Goal: Find specific page/section: Find specific page/section

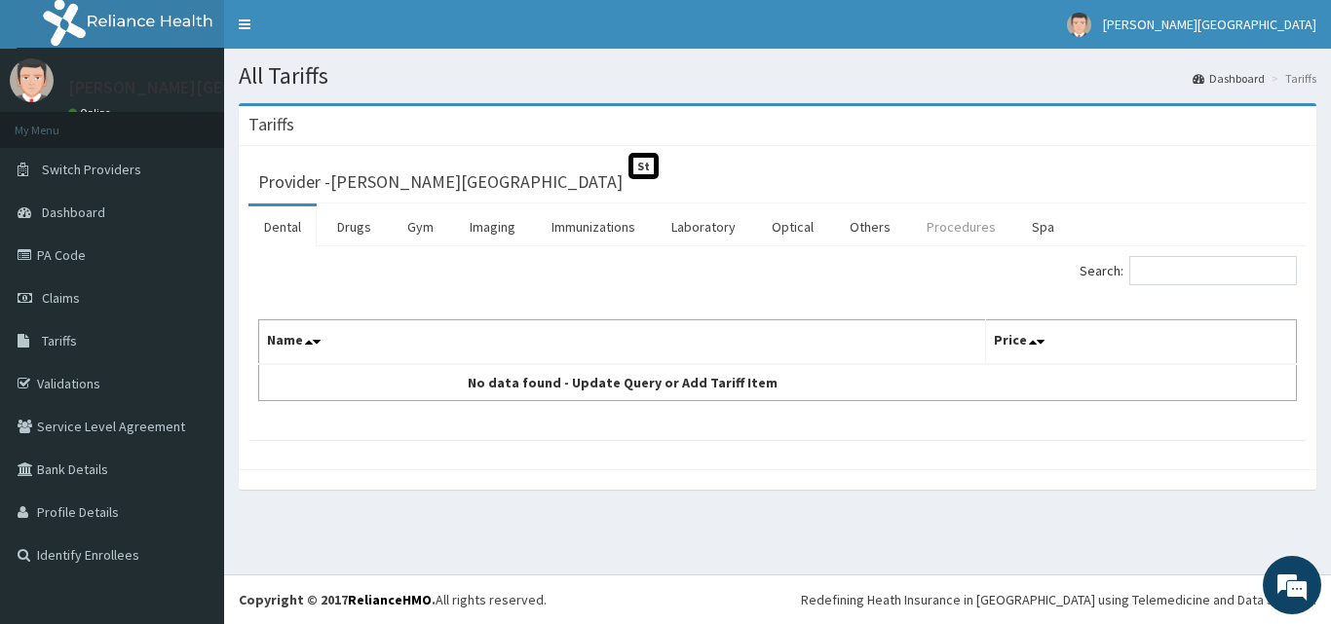
click at [957, 226] on link "Procedures" at bounding box center [961, 227] width 100 height 41
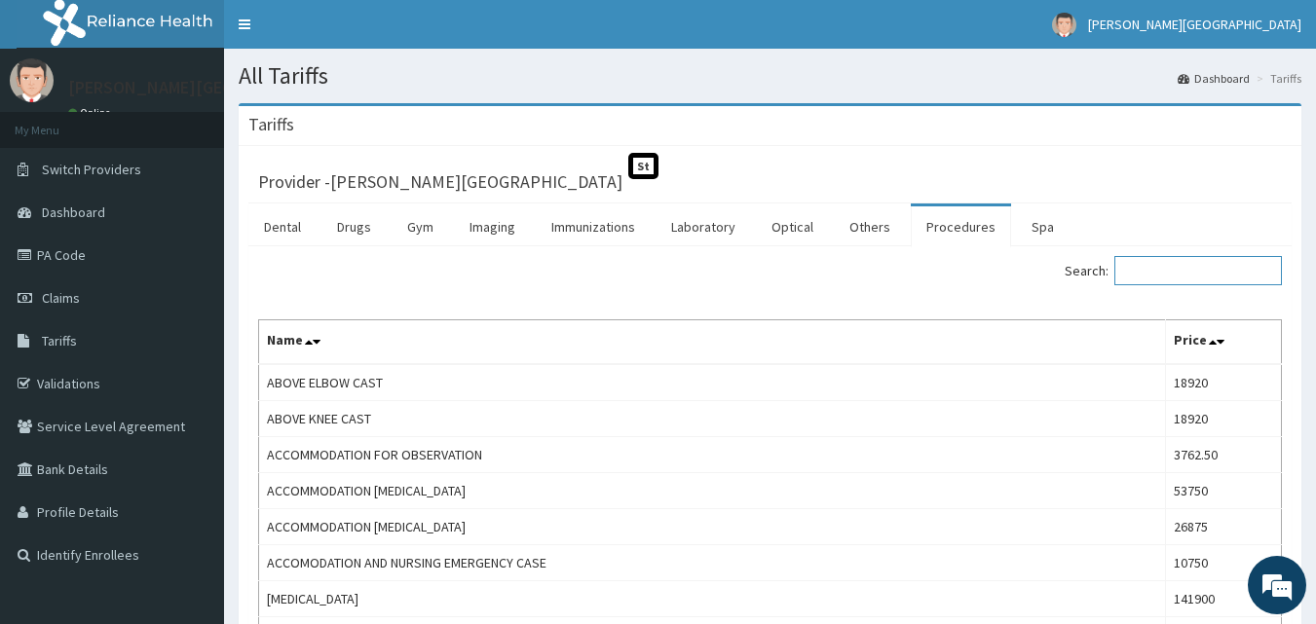
click at [1182, 273] on input "Search:" at bounding box center [1199, 270] width 168 height 29
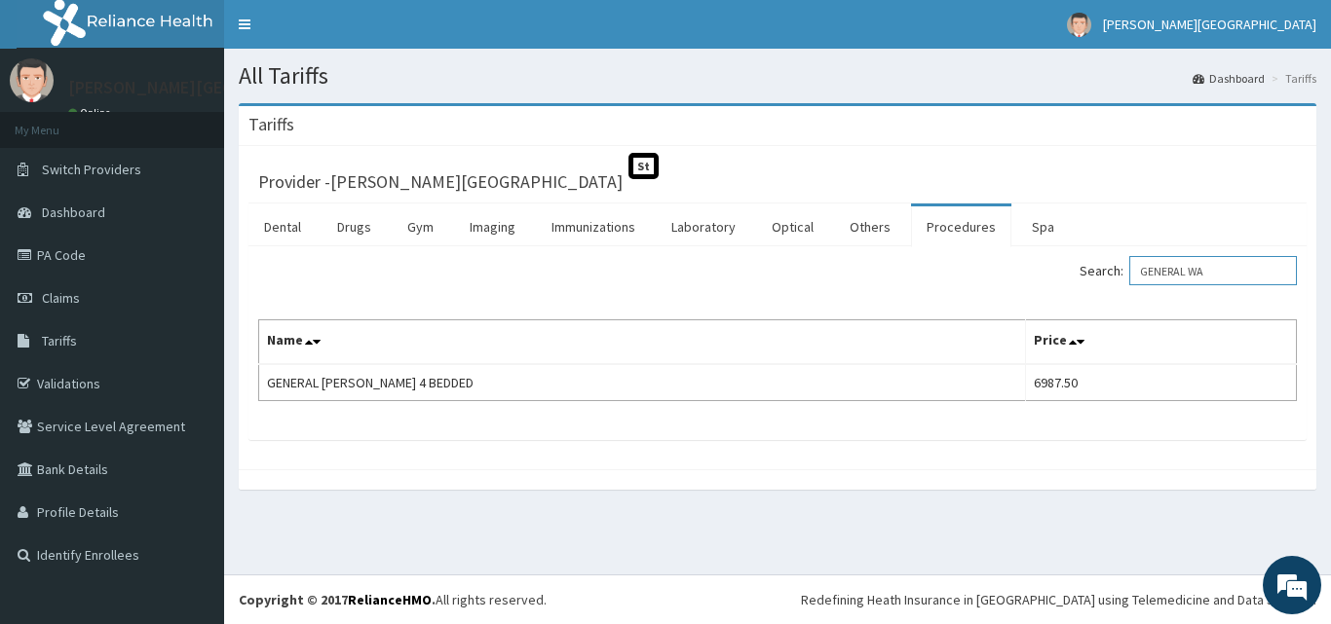
type input "GENERAL WA"
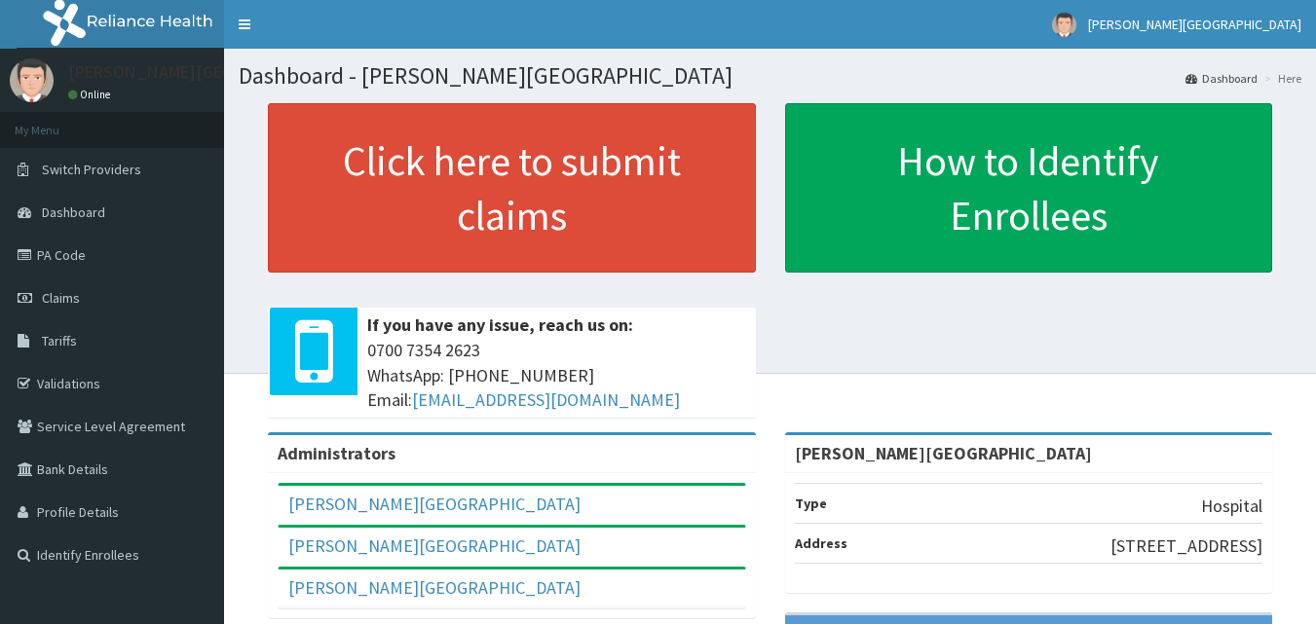
click at [68, 380] on link "Validations" at bounding box center [112, 383] width 224 height 43
